Goal: Task Accomplishment & Management: Use online tool/utility

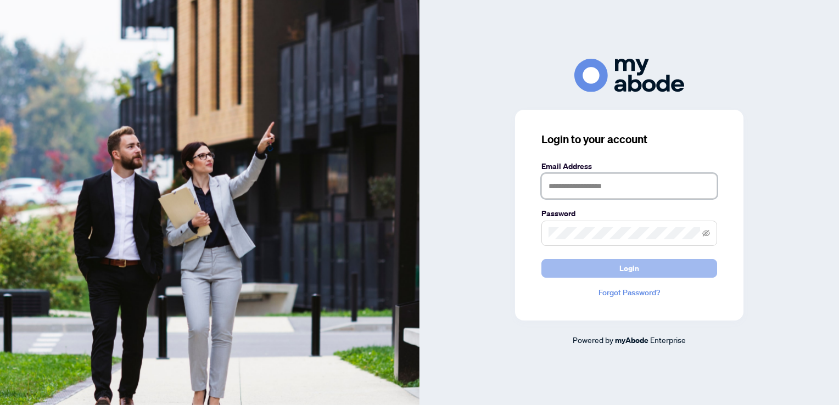
type input "**********"
click at [631, 269] on span "Login" at bounding box center [629, 269] width 20 height 18
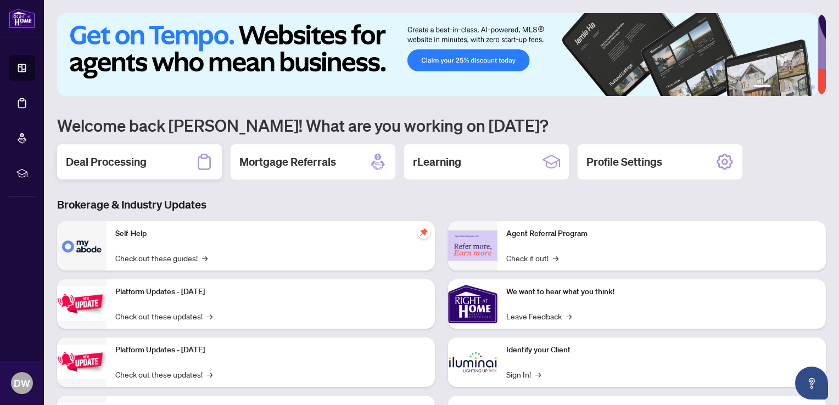
click at [125, 158] on h2 "Deal Processing" at bounding box center [106, 161] width 81 height 15
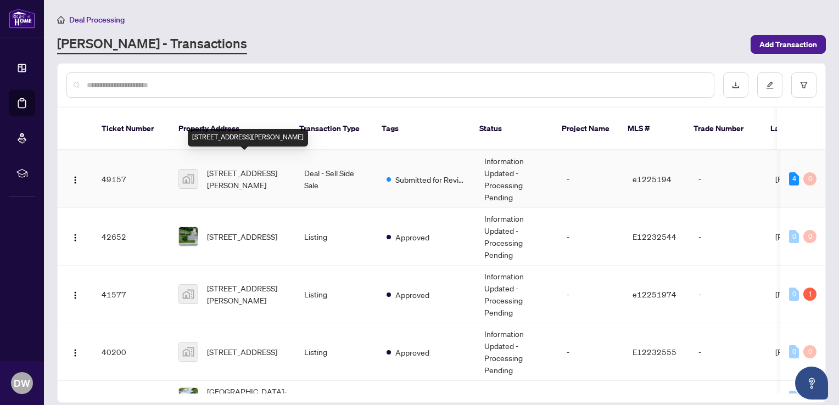
click at [230, 167] on span "[STREET_ADDRESS][PERSON_NAME]" at bounding box center [247, 179] width 80 height 24
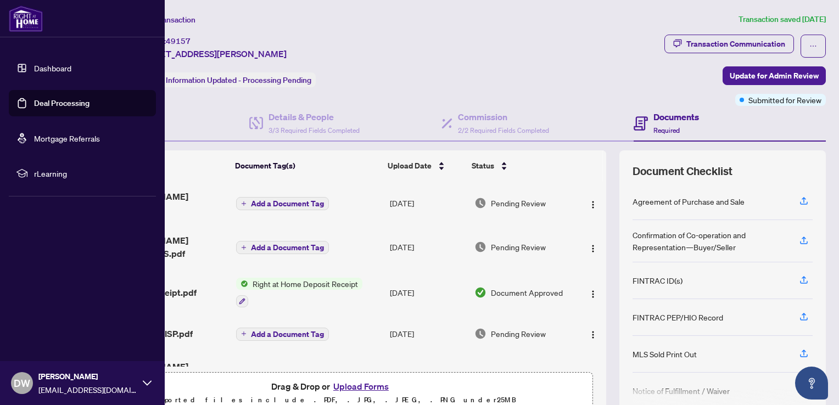
click at [12, 376] on div "DW [PERSON_NAME] [EMAIL_ADDRESS][DOMAIN_NAME]" at bounding box center [82, 383] width 165 height 44
click at [138, 381] on div "DW [PERSON_NAME] [EMAIL_ADDRESS][DOMAIN_NAME]" at bounding box center [82, 383] width 165 height 44
click at [144, 384] on icon at bounding box center [147, 383] width 9 height 9
click at [46, 321] on span "Logout" at bounding box center [44, 318] width 25 height 18
